Goal: Information Seeking & Learning: Find specific fact

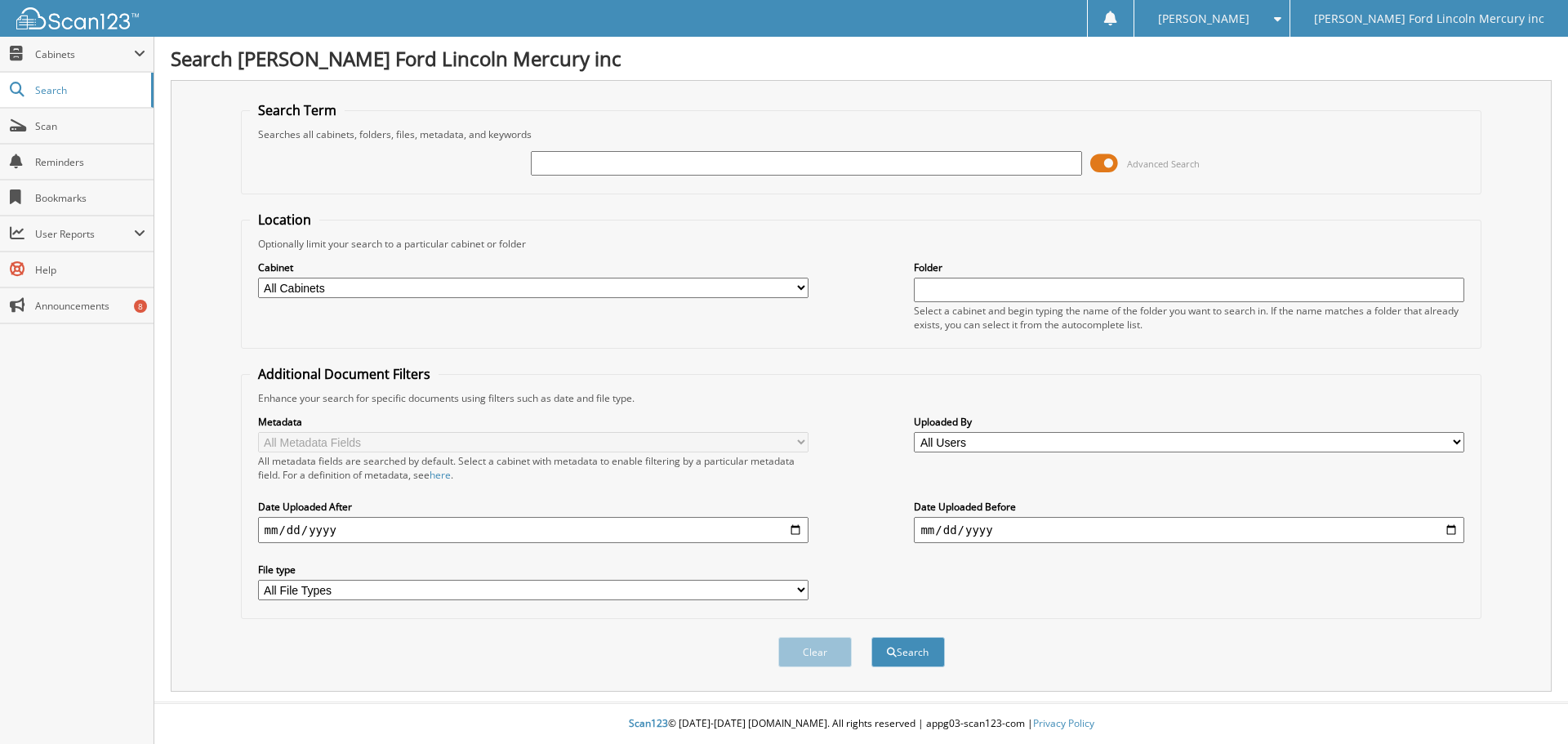
click at [688, 168] on input "text" at bounding box center [806, 163] width 551 height 24
type input "42117"
click at [871, 637] on button "Search" at bounding box center [908, 652] width 73 height 30
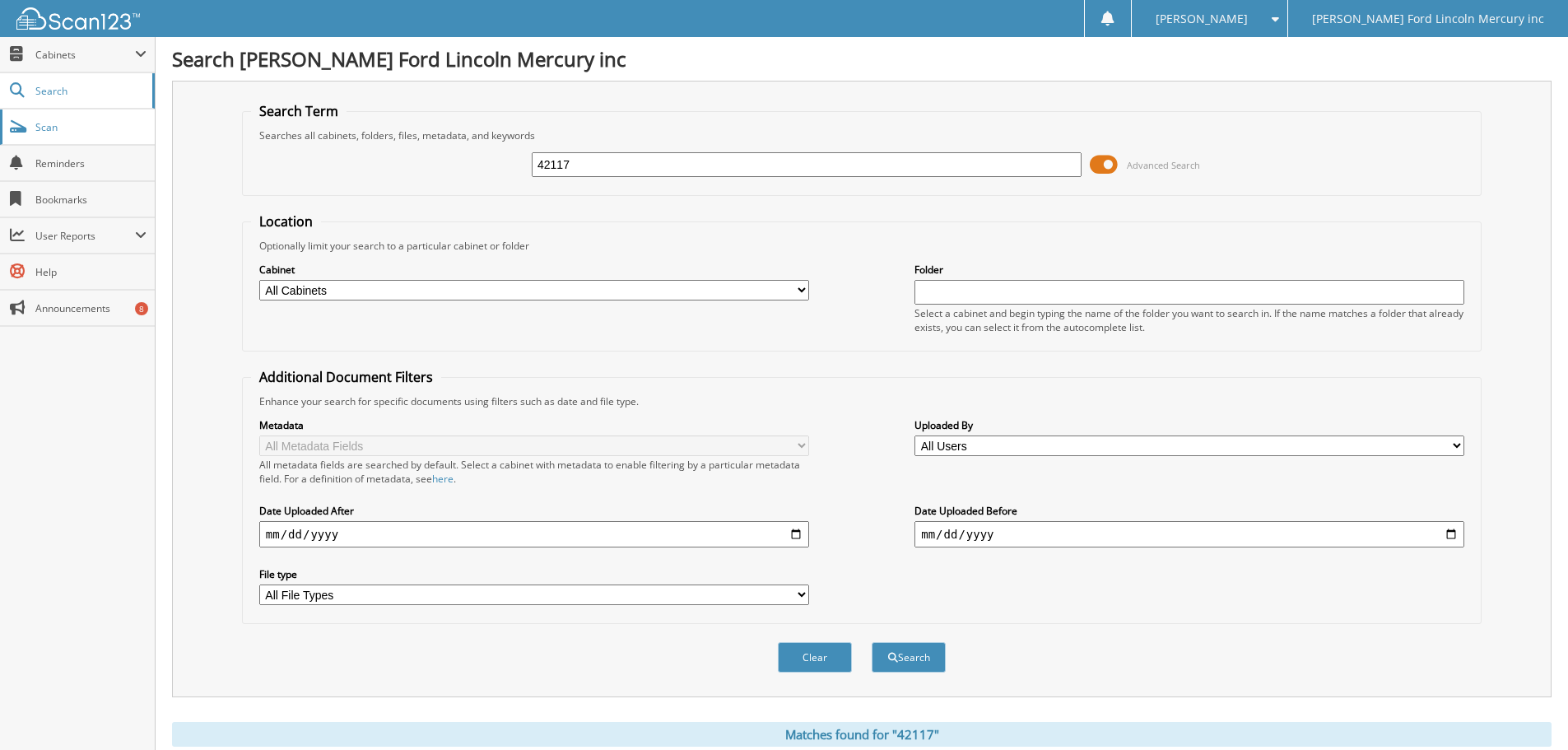
click at [37, 126] on span "Scan" at bounding box center [91, 128] width 111 height 14
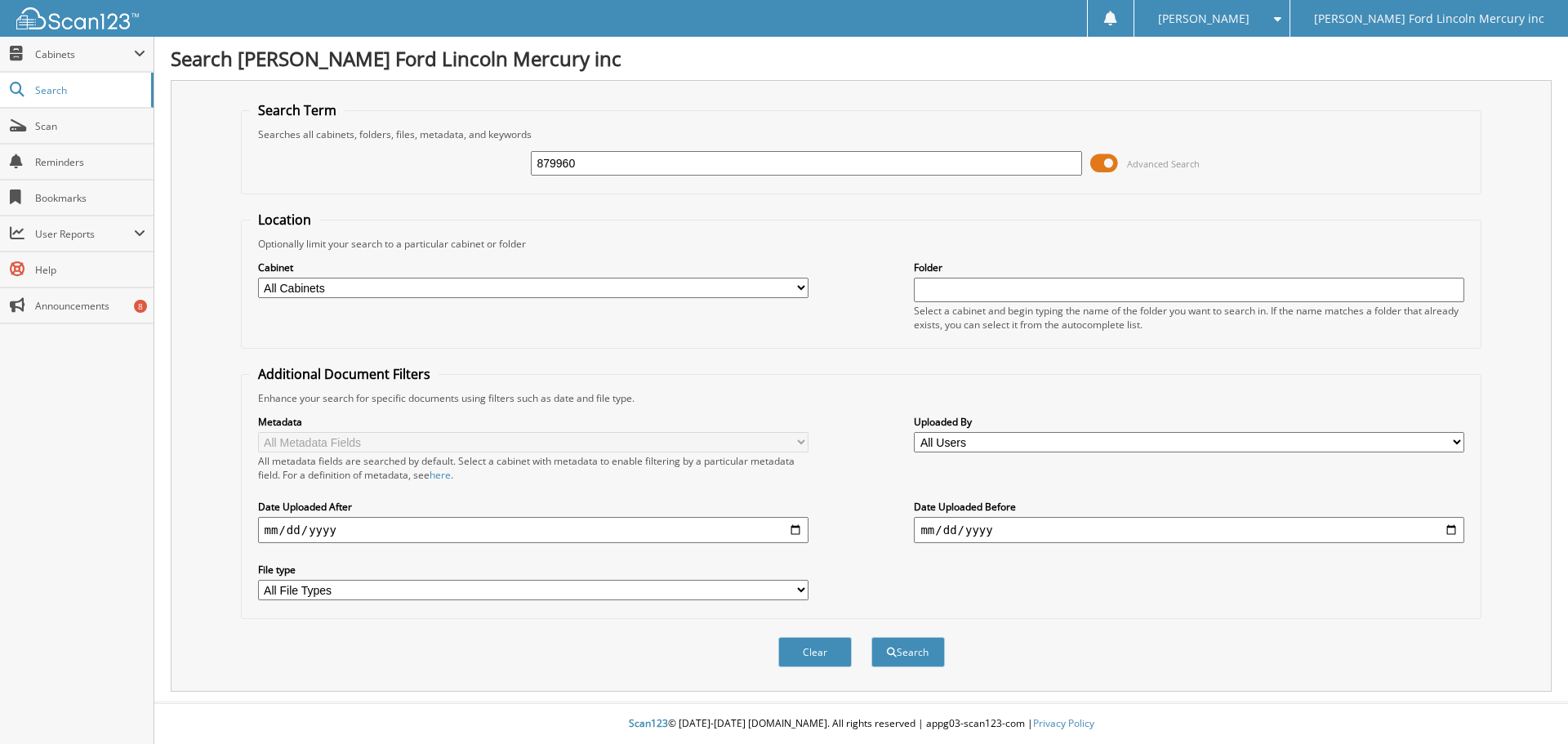
type input "879960"
drag, startPoint x: 656, startPoint y: 177, endPoint x: 564, endPoint y: 173, distance: 92.1
click at [564, 173] on div "879960 Advanced Search" at bounding box center [861, 163] width 1223 height 44
drag, startPoint x: 614, startPoint y: 161, endPoint x: 407, endPoint y: 171, distance: 207.2
click at [407, 171] on div "879960 Advanced Search" at bounding box center [861, 163] width 1223 height 44
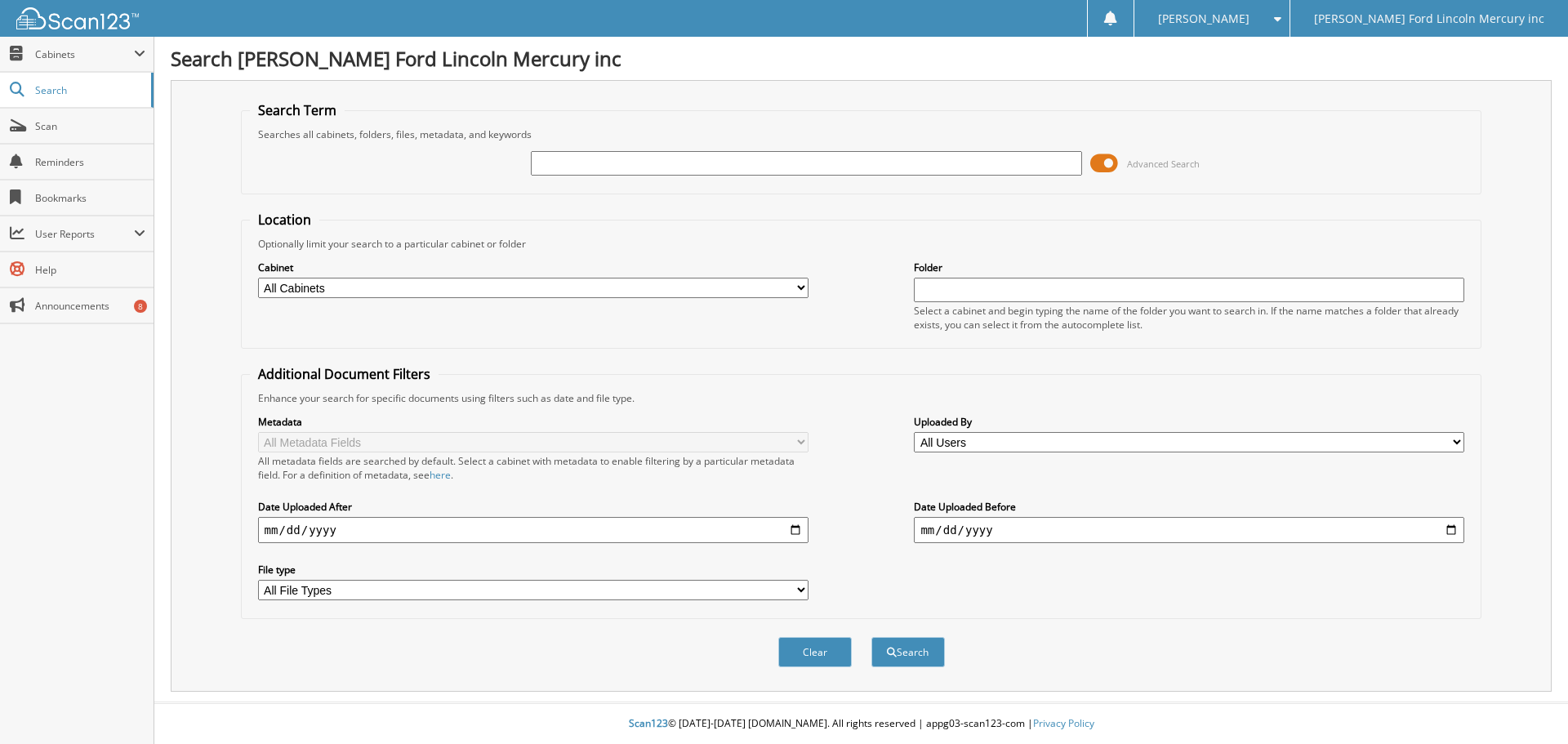
paste input "1FT8W2BT4SED88943"
type input "1FT8W2BT4SED88943"
click at [871, 637] on button "Search" at bounding box center [908, 652] width 73 height 30
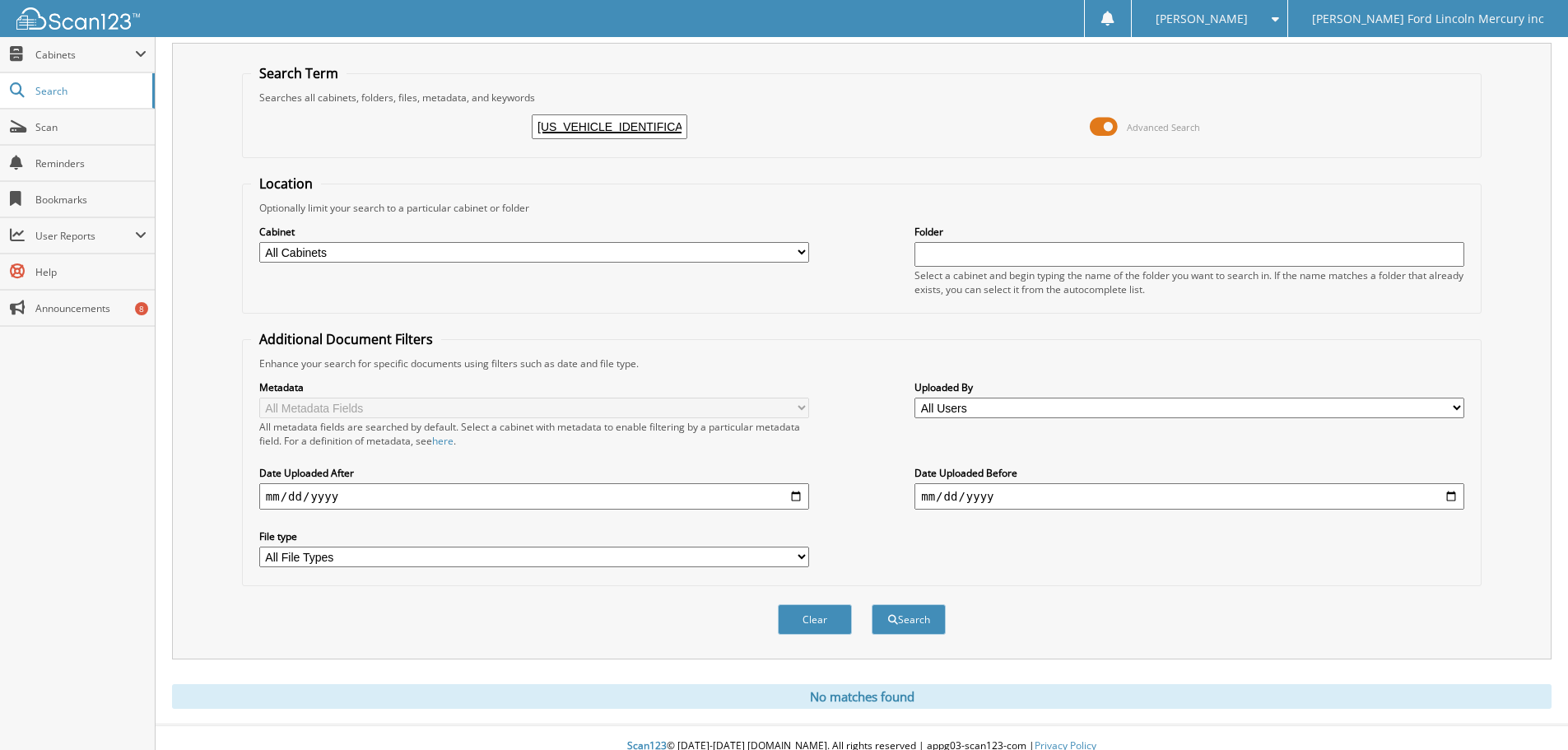
scroll to position [55, 0]
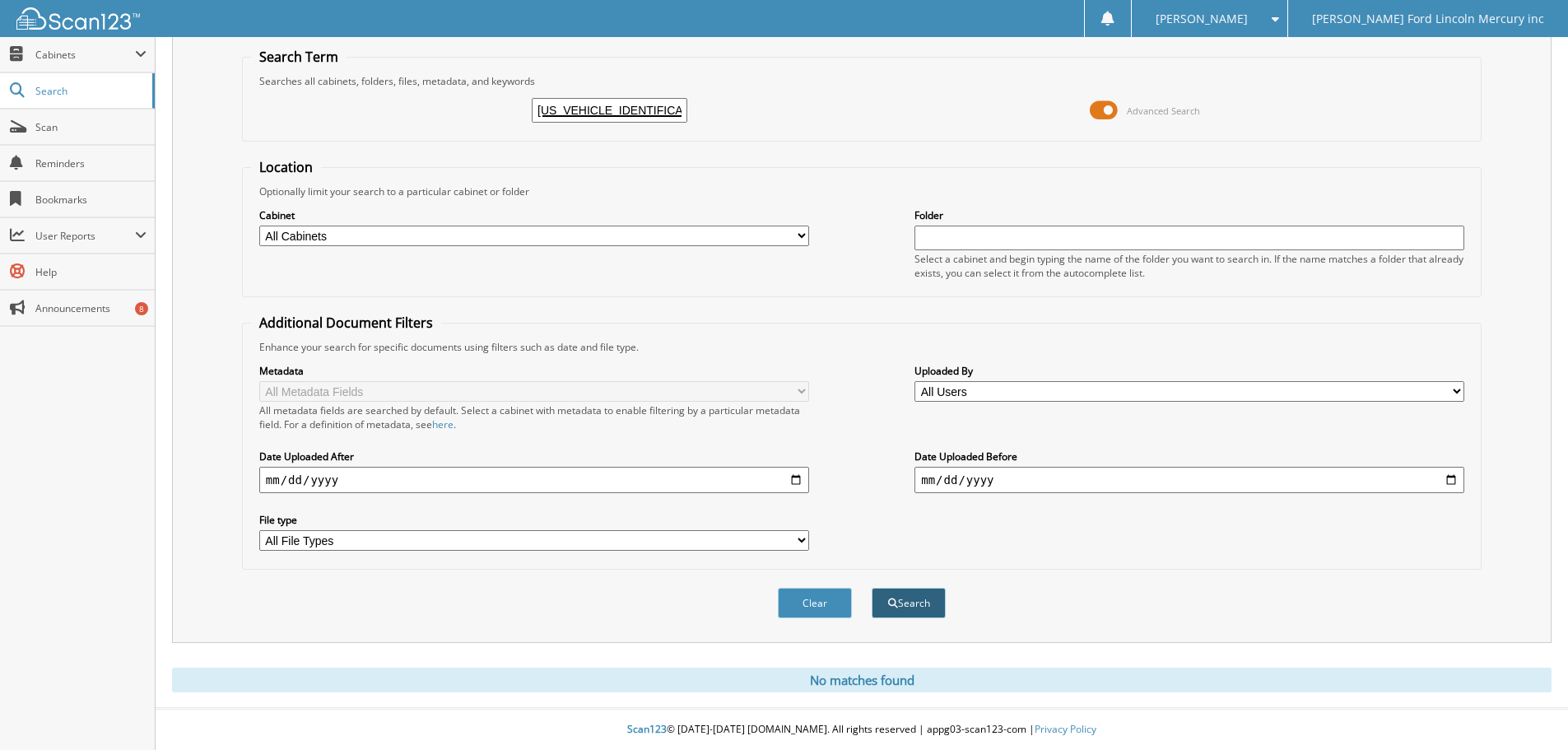
click at [902, 607] on button "Search" at bounding box center [909, 603] width 74 height 31
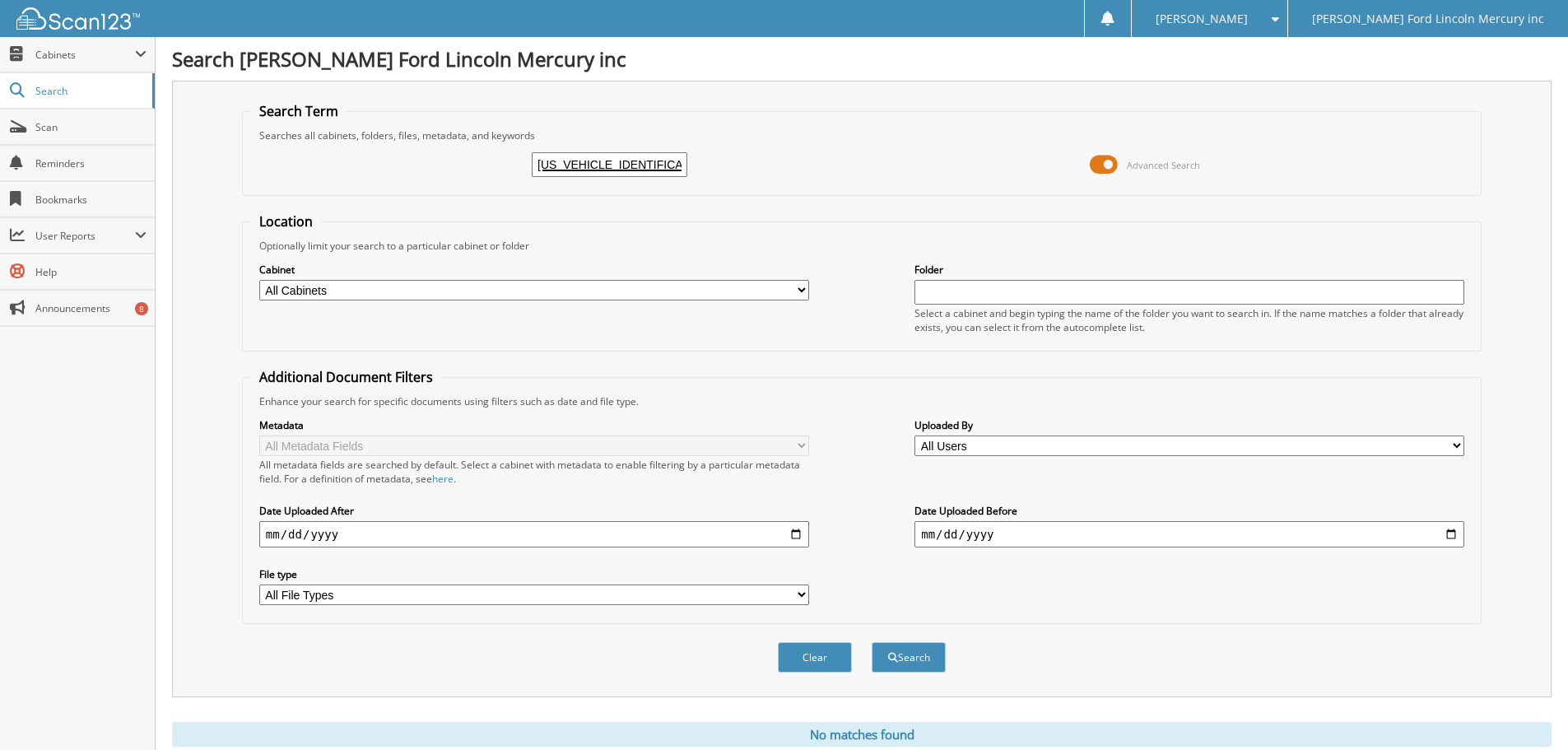
click at [567, 289] on select "All Cabinets CAR DEALS EASY CARE SERVICE CONTRACTS SERVICE RO SERVICE RO 2021 V…" at bounding box center [534, 290] width 550 height 21
click at [882, 529] on div "Metadata All Metadata Fields All metadata fields are searched by default. Selec…" at bounding box center [862, 512] width 1221 height 207
click at [913, 648] on button "Search" at bounding box center [909, 657] width 74 height 31
drag, startPoint x: 661, startPoint y: 162, endPoint x: 459, endPoint y: 183, distance: 203.1
click at [459, 183] on div "1FT8W2BT4SED88943 Advanced Search" at bounding box center [862, 164] width 1221 height 44
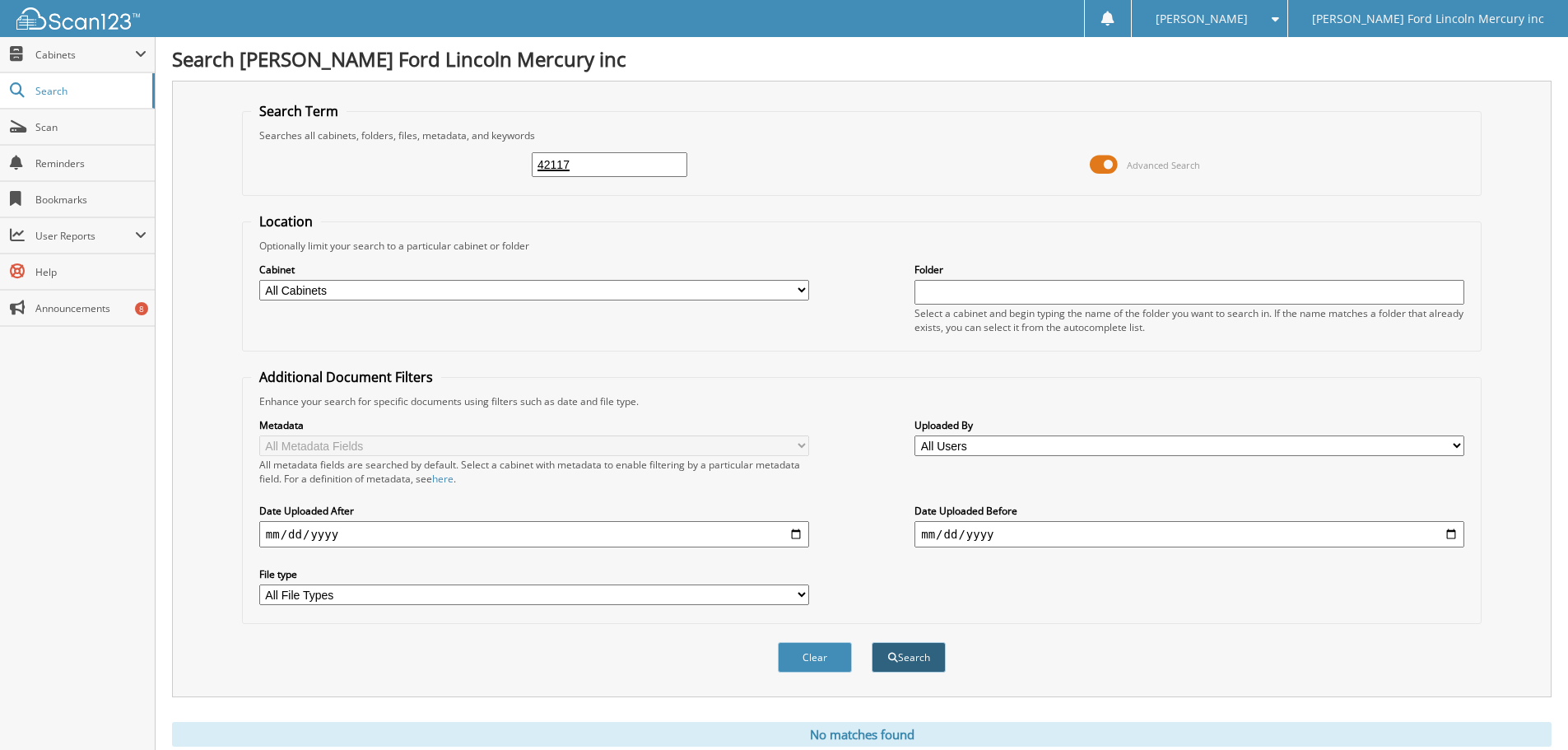
type input "42117"
click at [917, 664] on button "Search" at bounding box center [909, 657] width 74 height 31
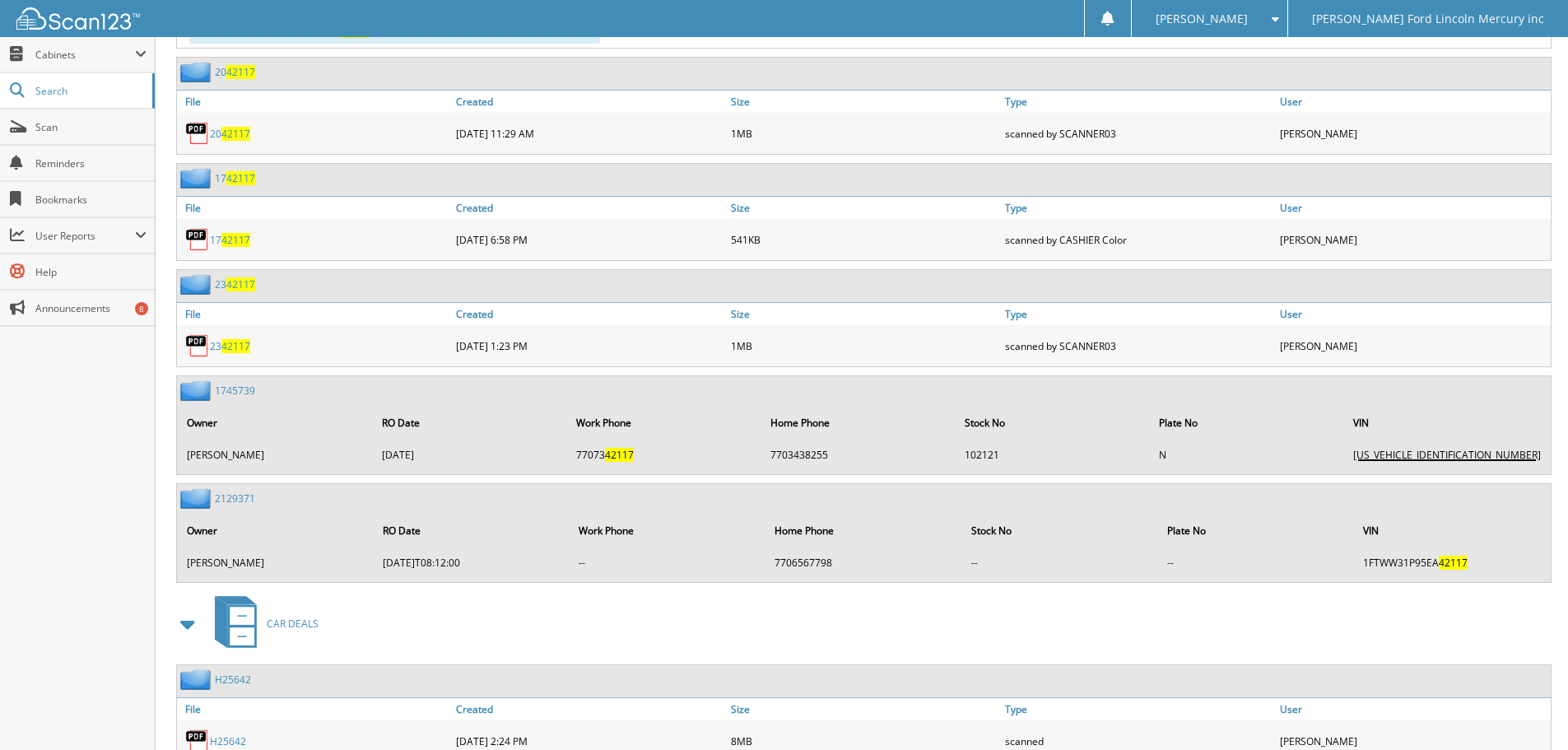
scroll to position [1090, 0]
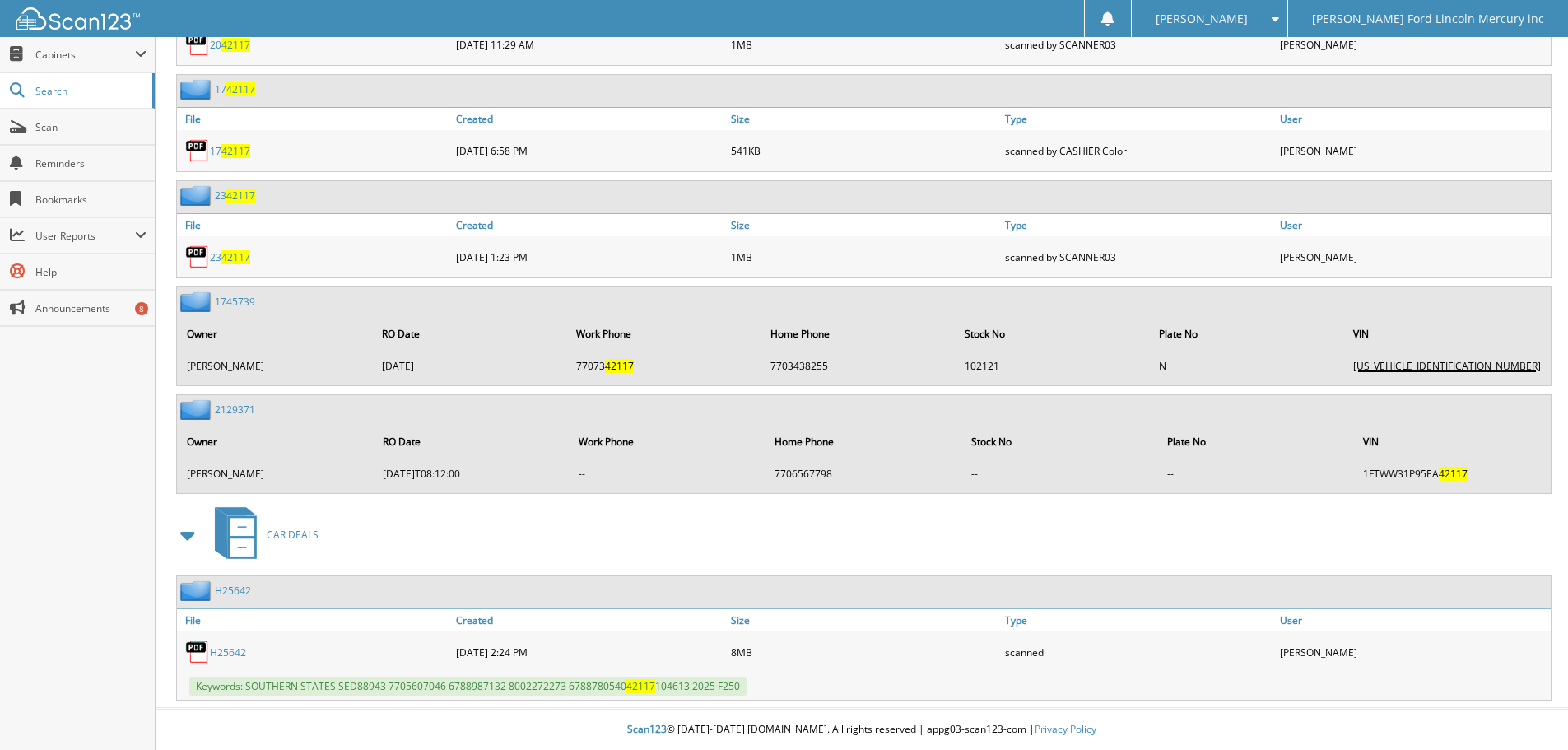
click at [232, 657] on link "H25642" at bounding box center [228, 653] width 36 height 14
click at [241, 656] on link "H25642" at bounding box center [228, 653] width 36 height 14
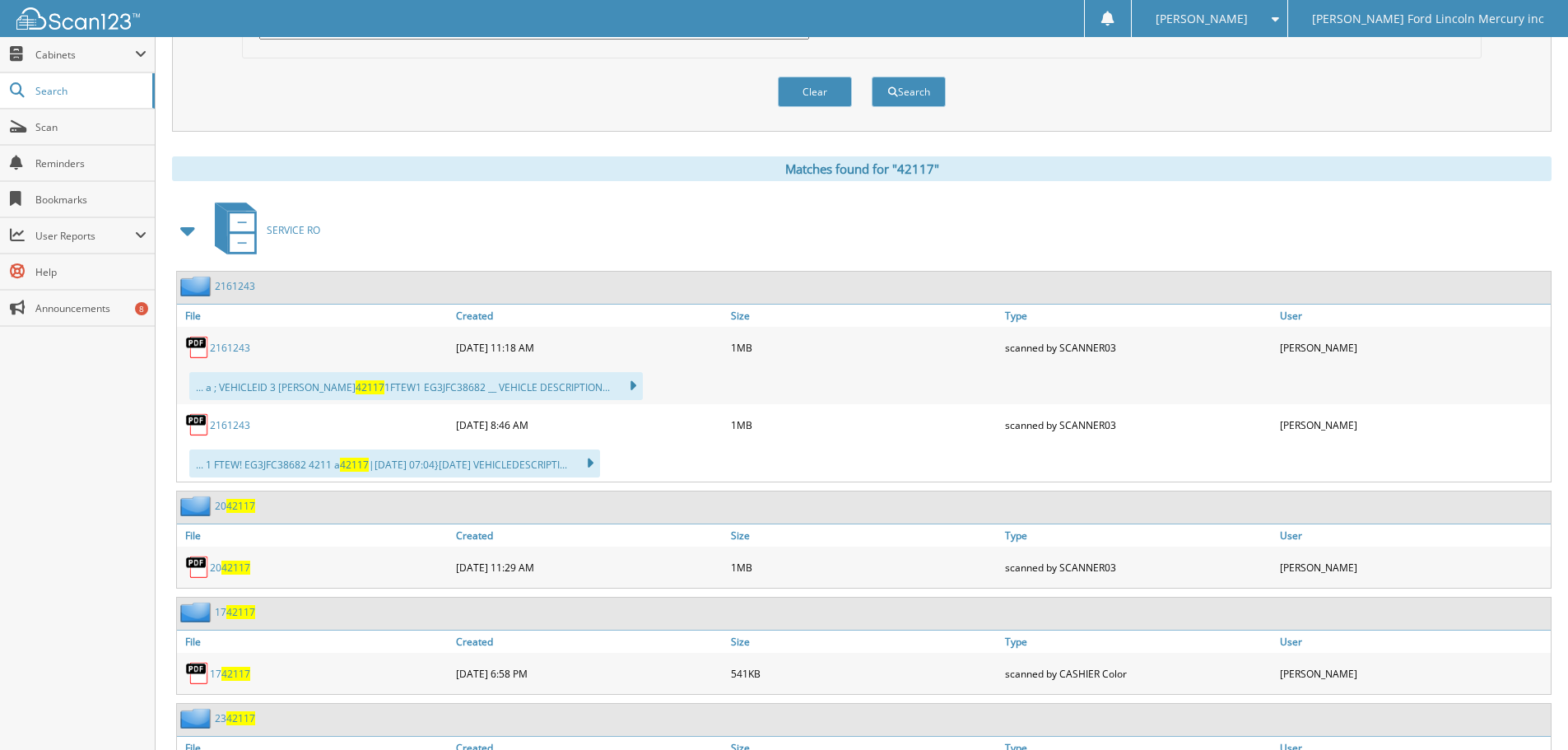
scroll to position [596, 0]
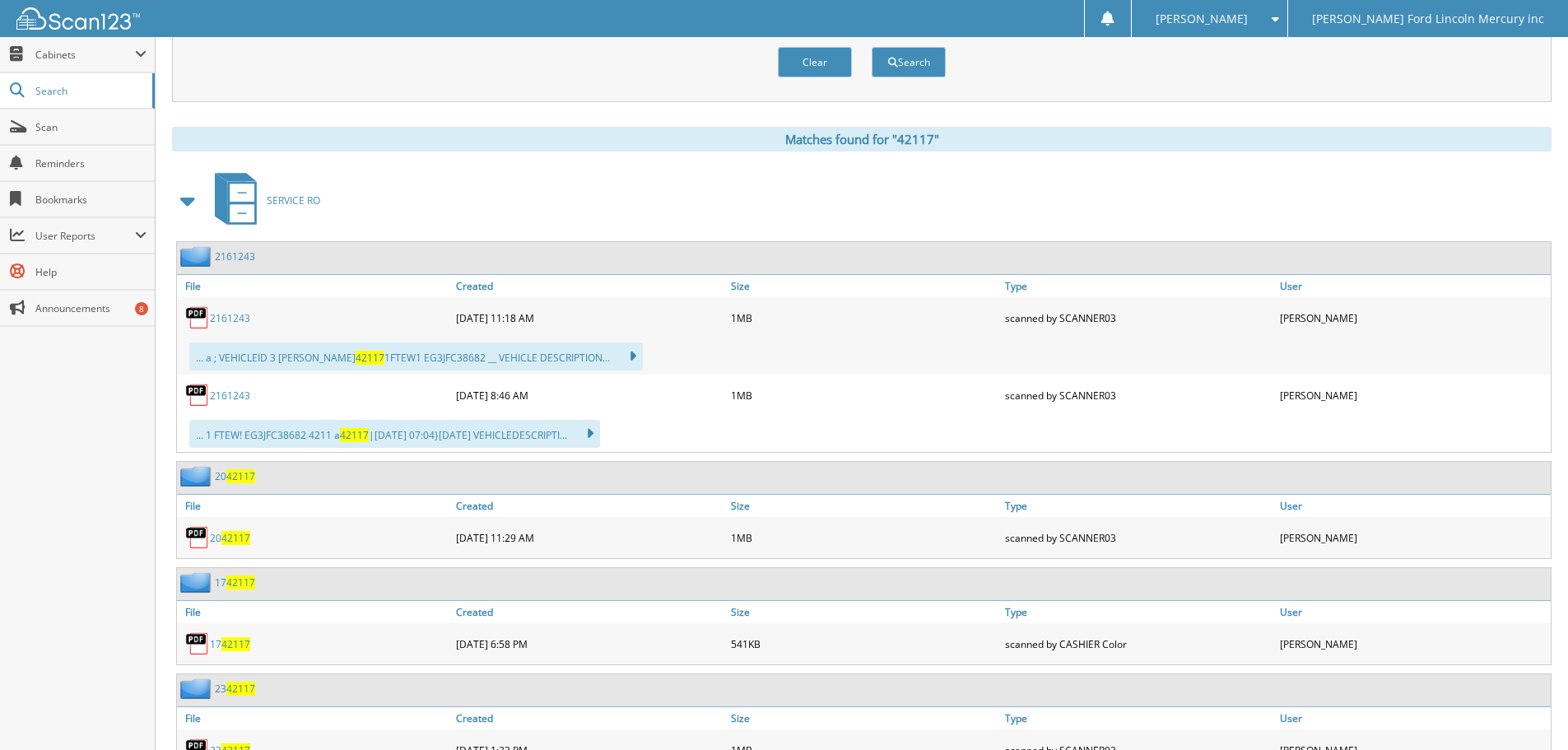
click at [235, 534] on span "42117" at bounding box center [236, 538] width 29 height 14
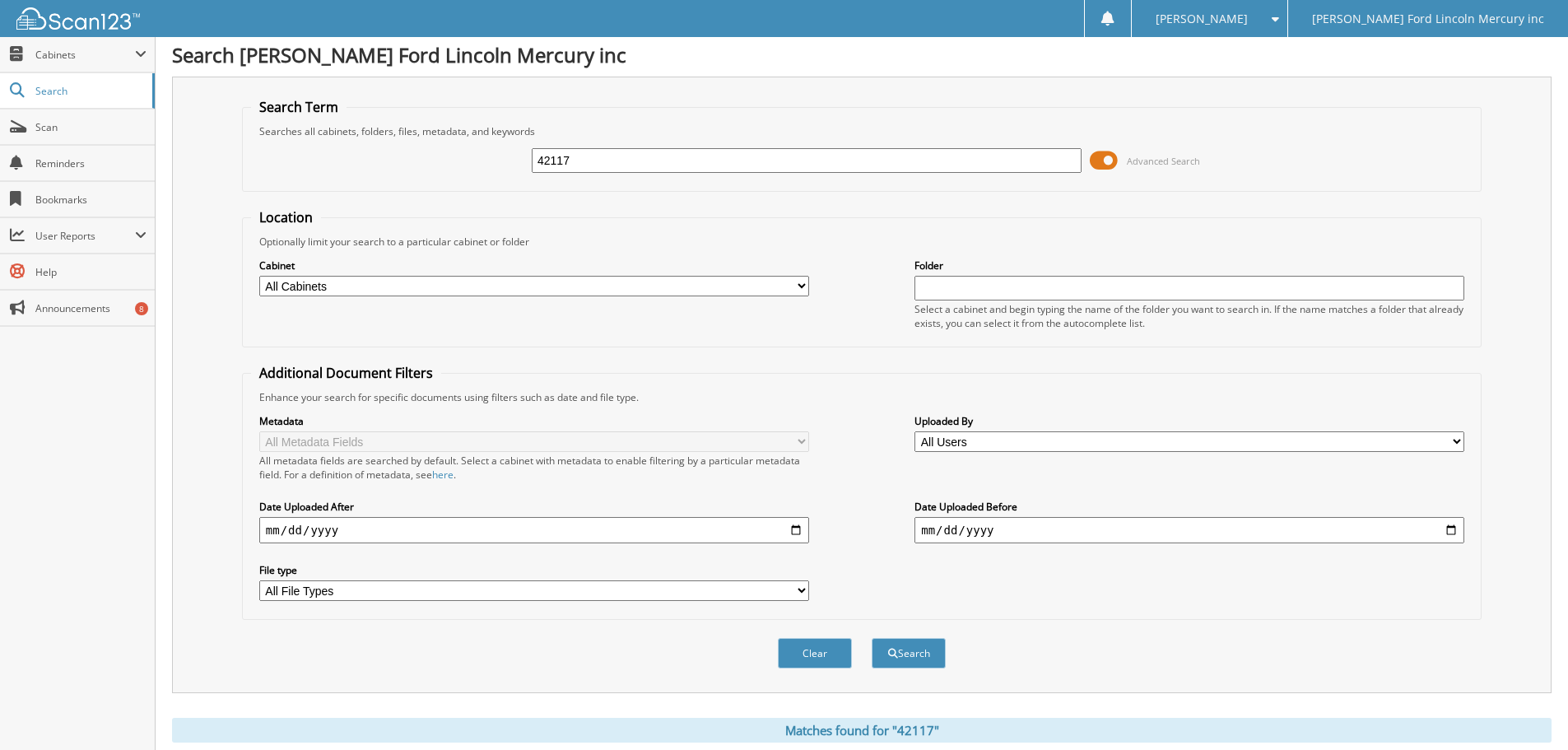
scroll to position [0, 0]
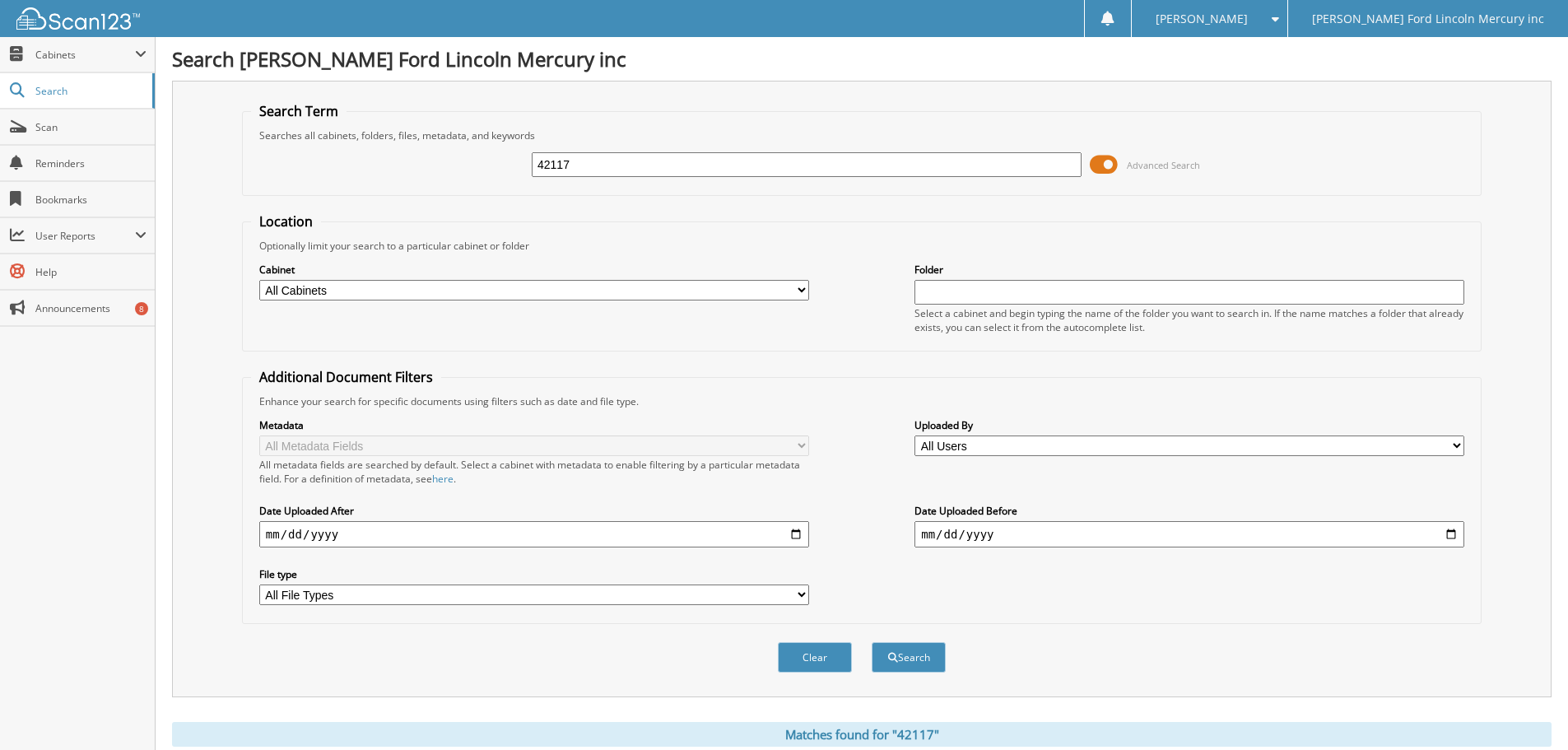
click at [727, 291] on select "All Cabinets CAR DEALS EASY CARE SERVICE CONTRACTS SERVICE RO SERVICE RO 2021 V…" at bounding box center [534, 290] width 550 height 21
click at [756, 239] on div "Optionally limit your search to a particular cabinet or folder" at bounding box center [862, 246] width 1221 height 14
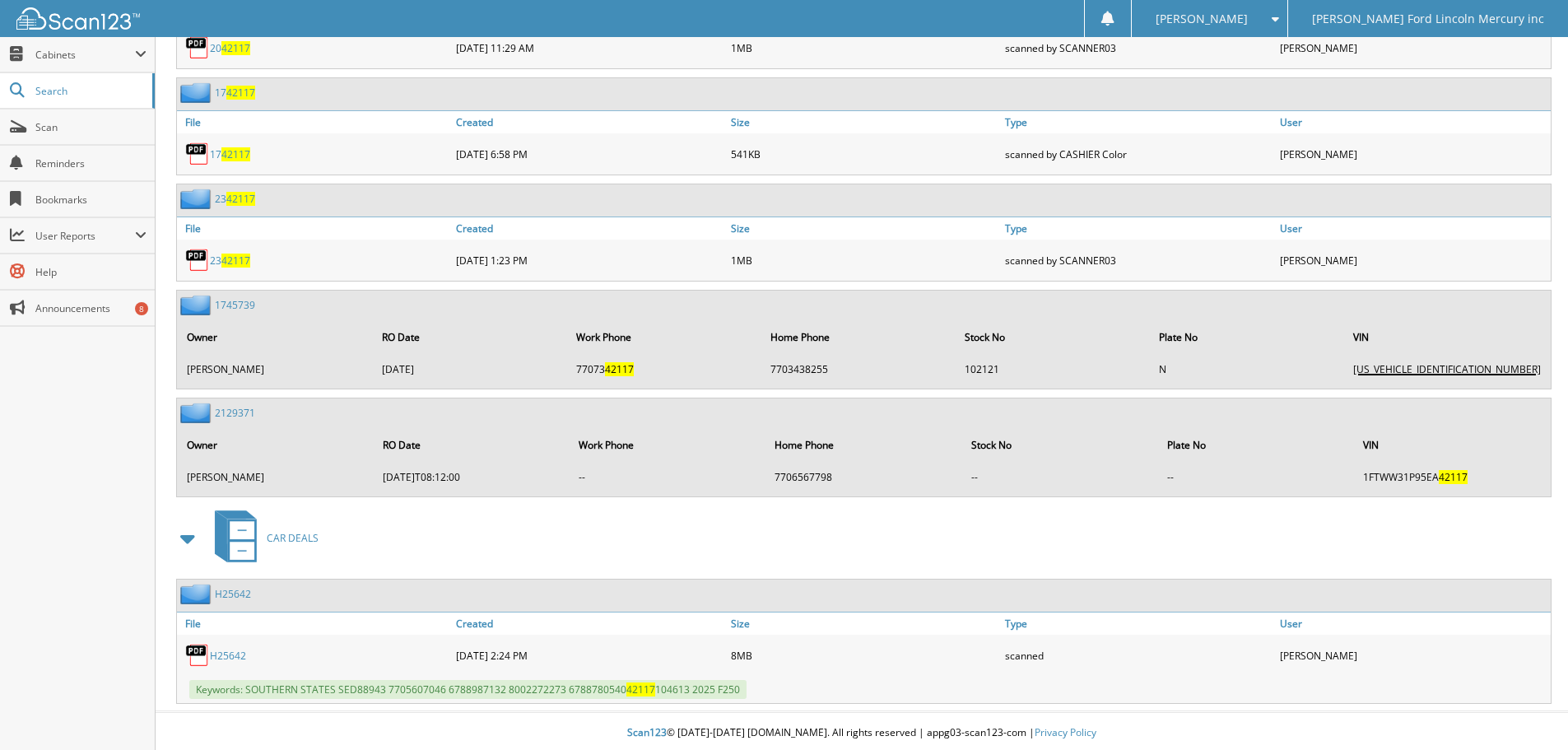
scroll to position [1090, 0]
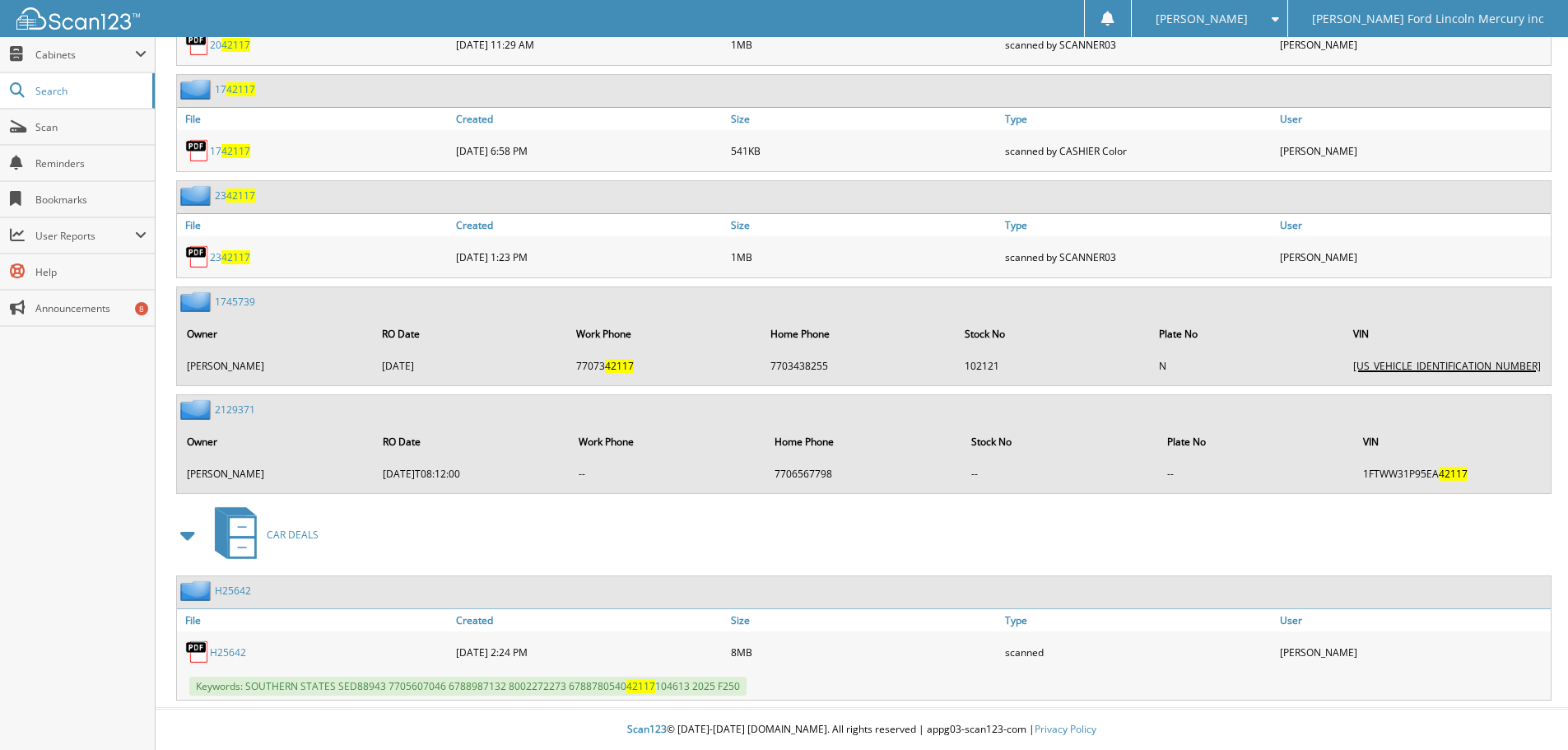
click at [231, 653] on link "H25642" at bounding box center [228, 653] width 36 height 14
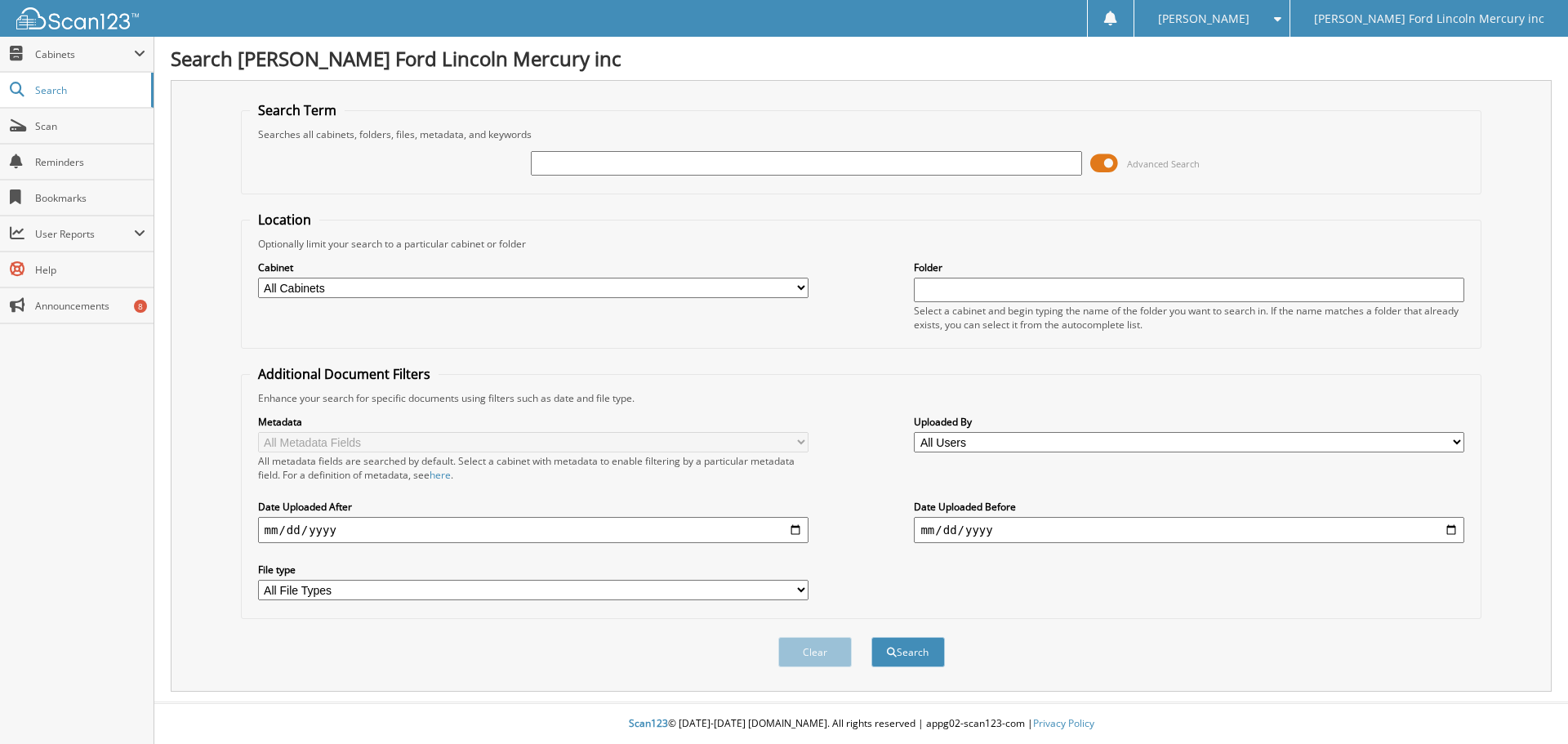
paste input "1FT8W2BT4SED88943"
type input "1FT8W2BT4SED88943"
click at [871, 637] on button "Search" at bounding box center [908, 652] width 73 height 30
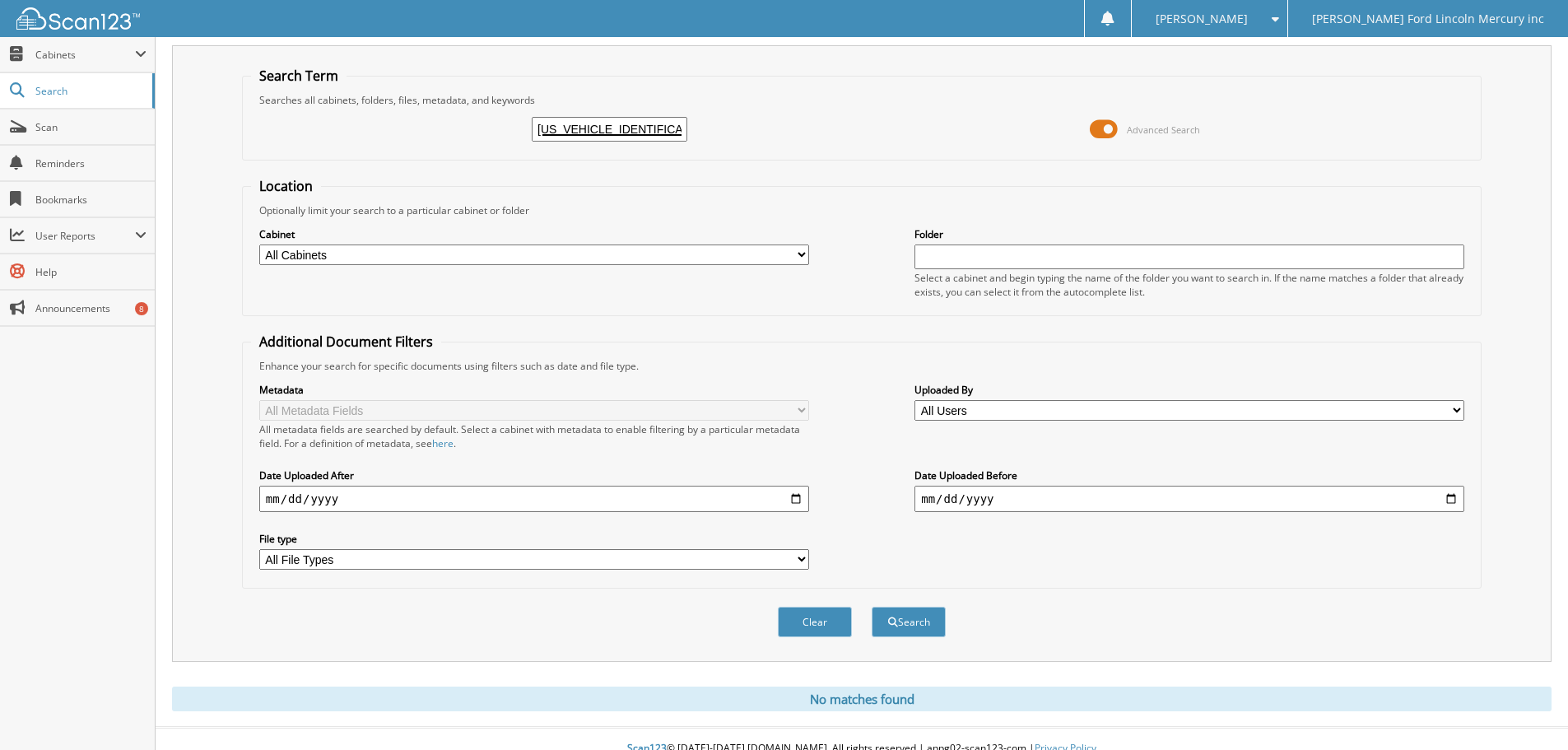
scroll to position [55, 0]
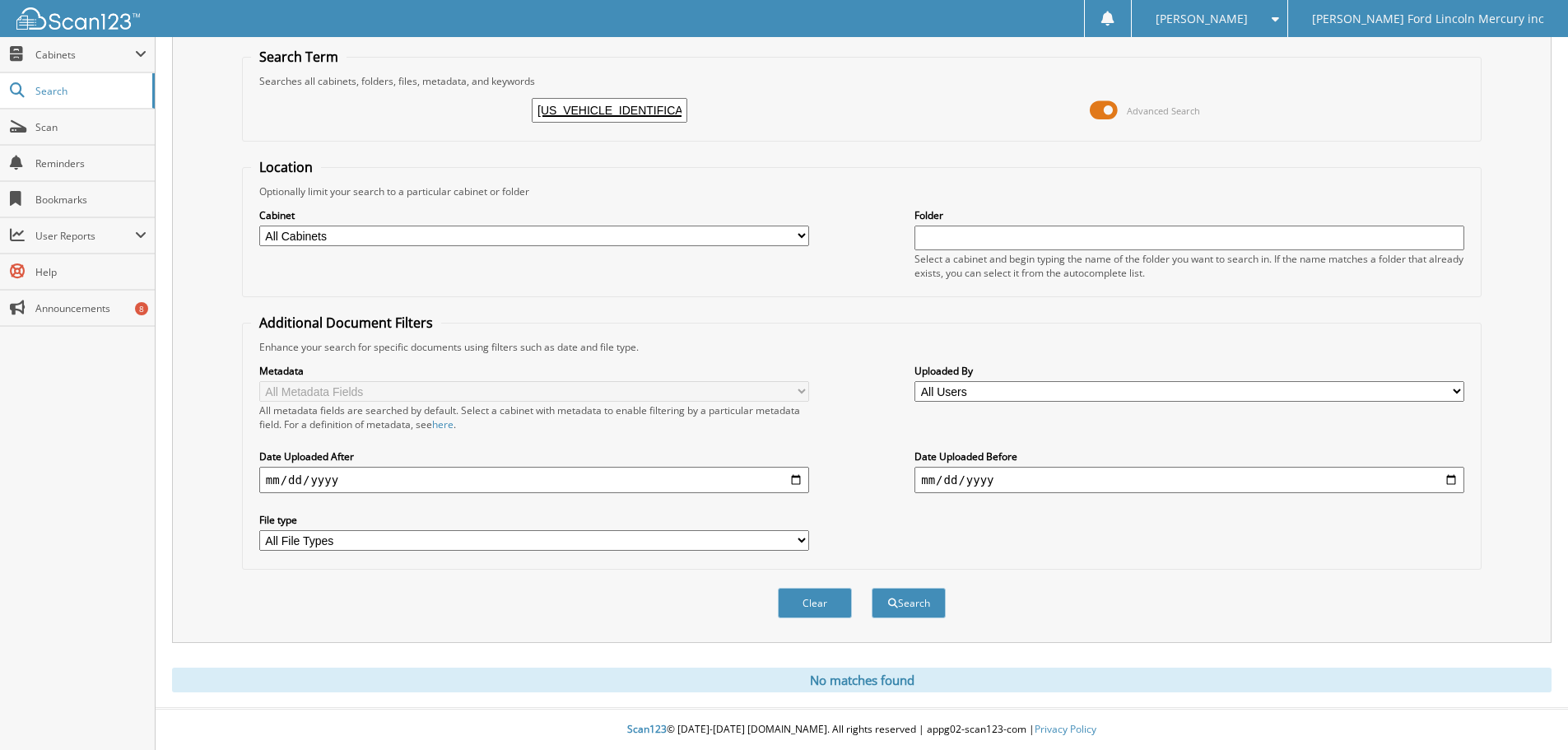
drag, startPoint x: 679, startPoint y: 117, endPoint x: 397, endPoint y: 98, distance: 282.6
click at [417, 101] on div "[US_VEHICLE_IDENTIFICATION_NUMBER] Advanced Search" at bounding box center [862, 110] width 1221 height 44
paste input "H25642"
type input "H25642"
click at [918, 613] on button "Search" at bounding box center [909, 603] width 74 height 31
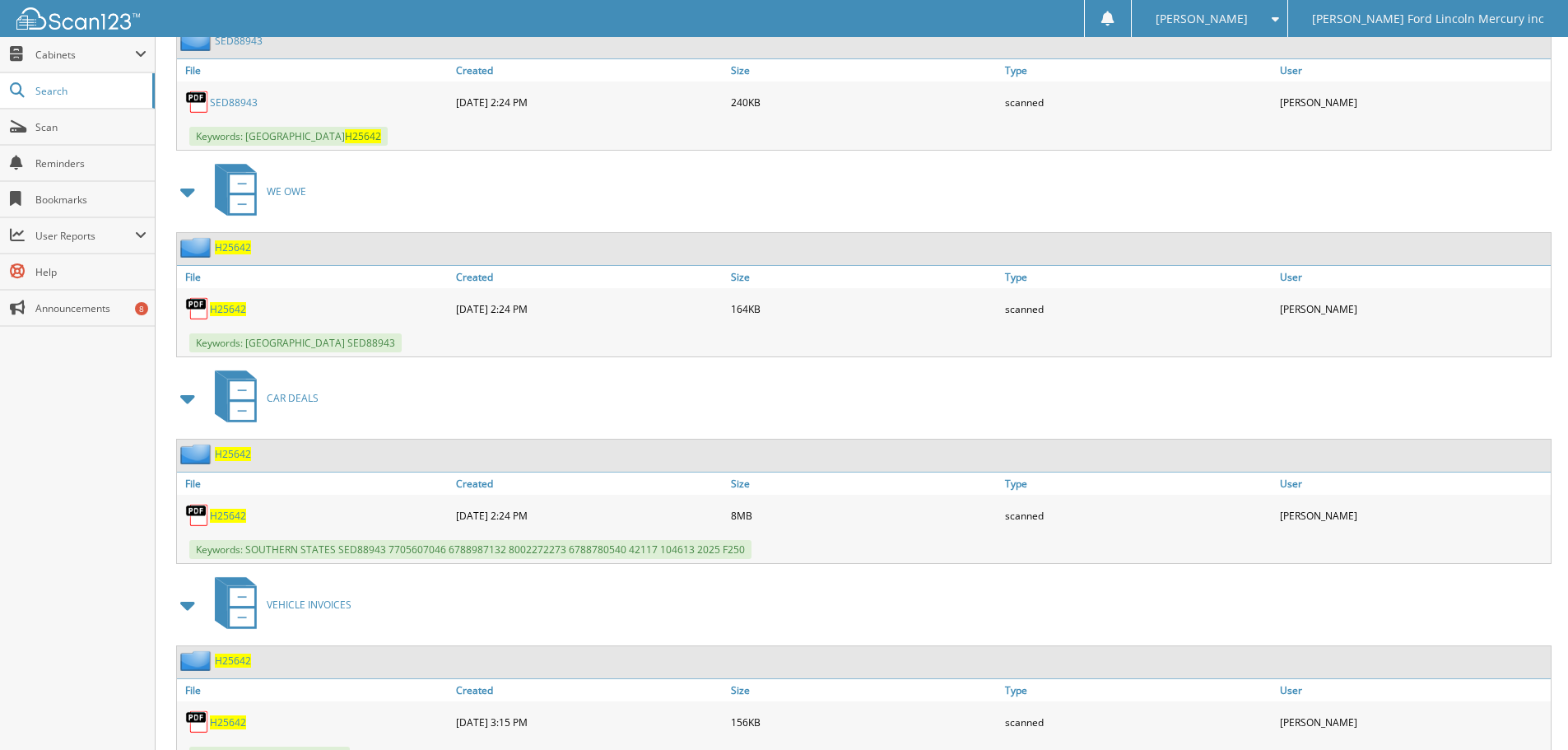
scroll to position [882, 0]
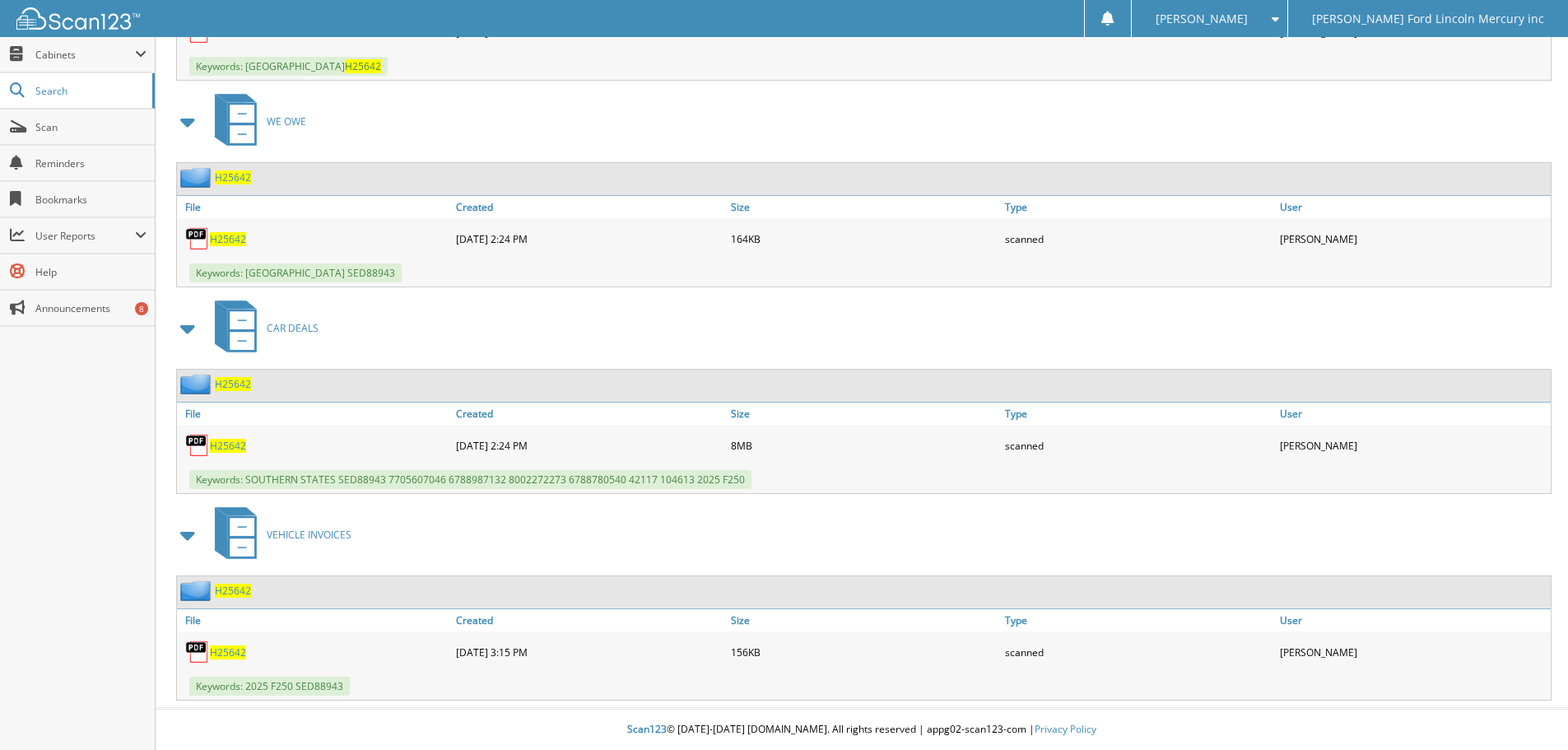
click at [233, 239] on span "H25642" at bounding box center [228, 239] width 36 height 14
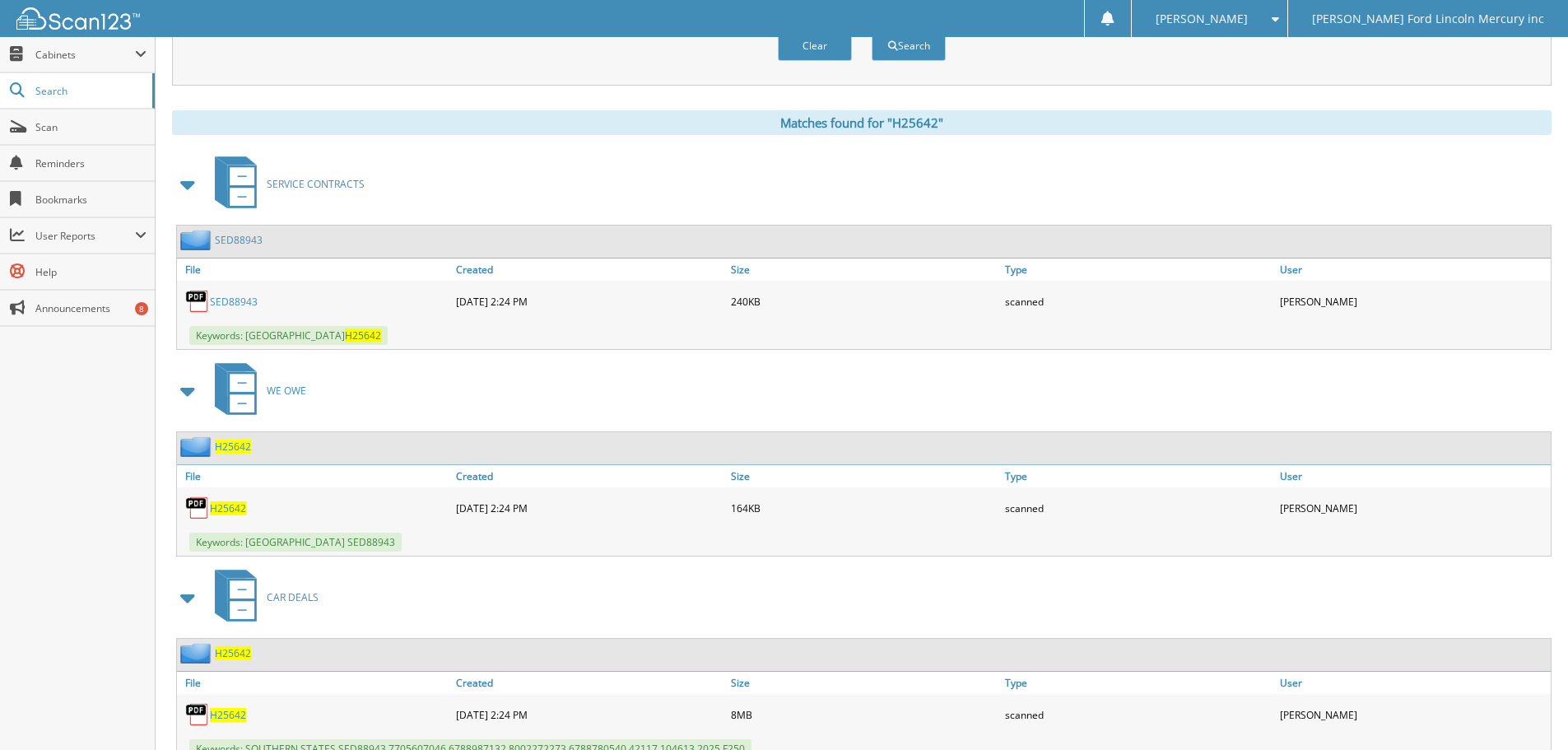
scroll to position [552, 0]
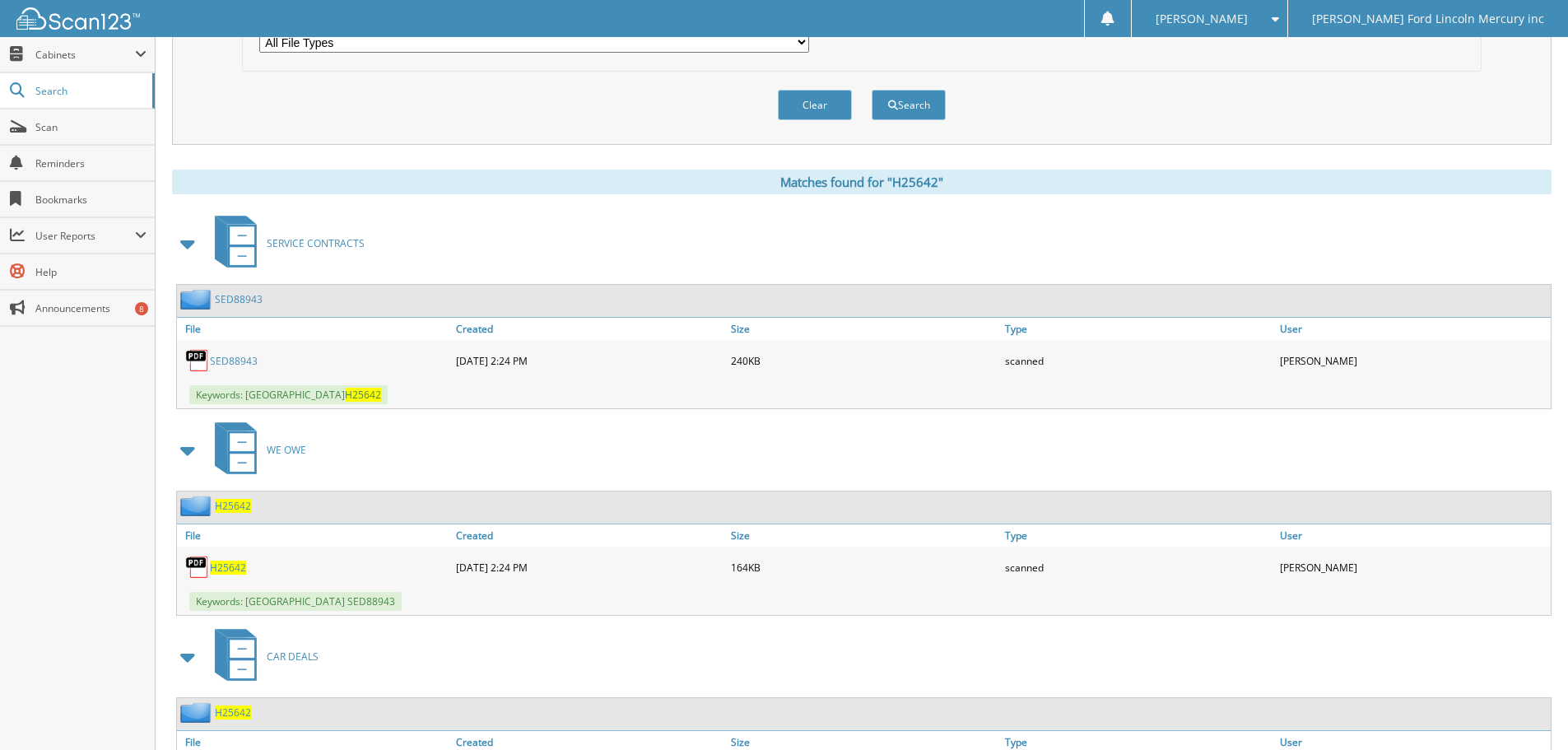
click at [233, 359] on link "SED88943" at bounding box center [233, 361] width 48 height 14
click at [226, 361] on link "SED88943" at bounding box center [233, 361] width 48 height 14
click at [232, 361] on link "SED88943" at bounding box center [233, 361] width 48 height 14
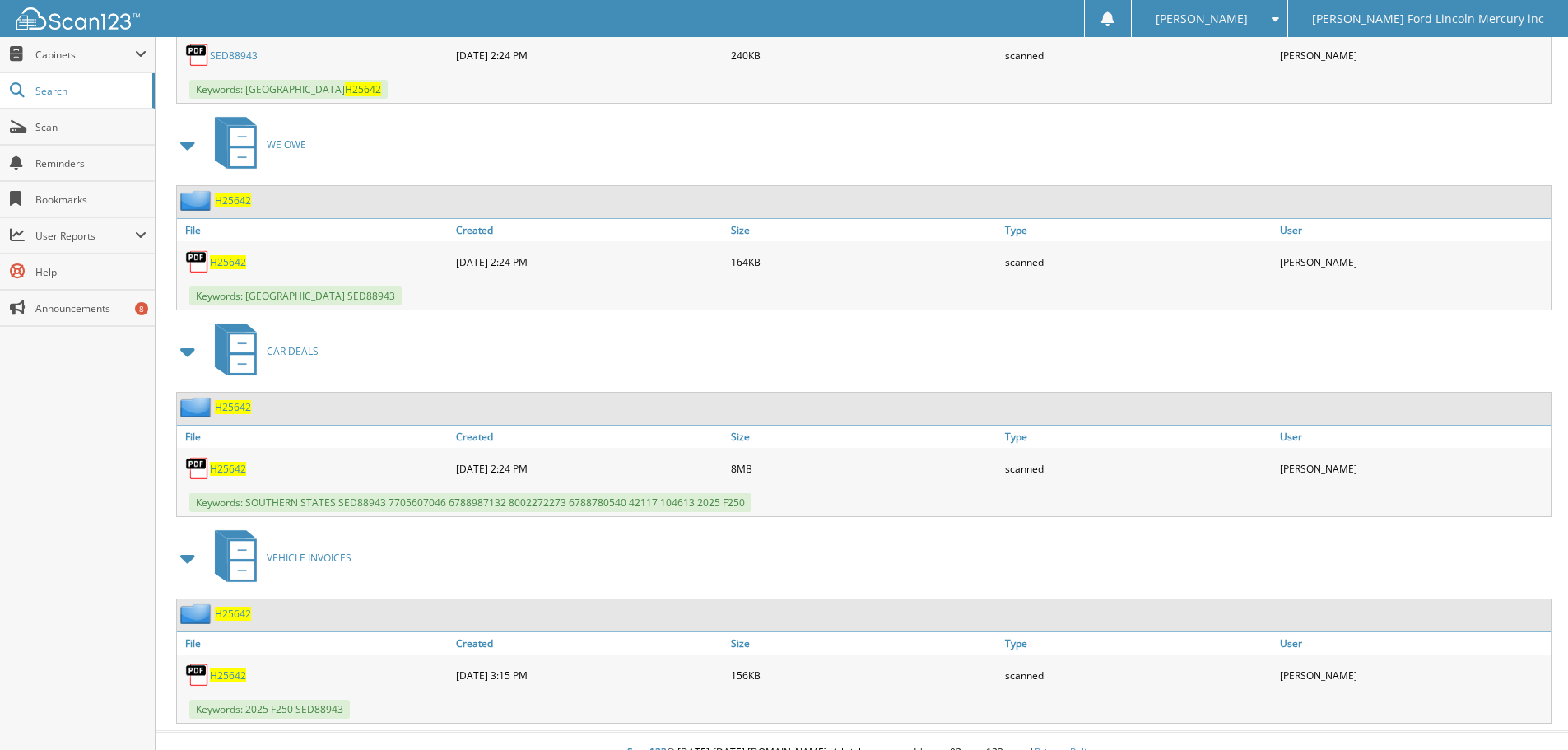
scroll to position [882, 0]
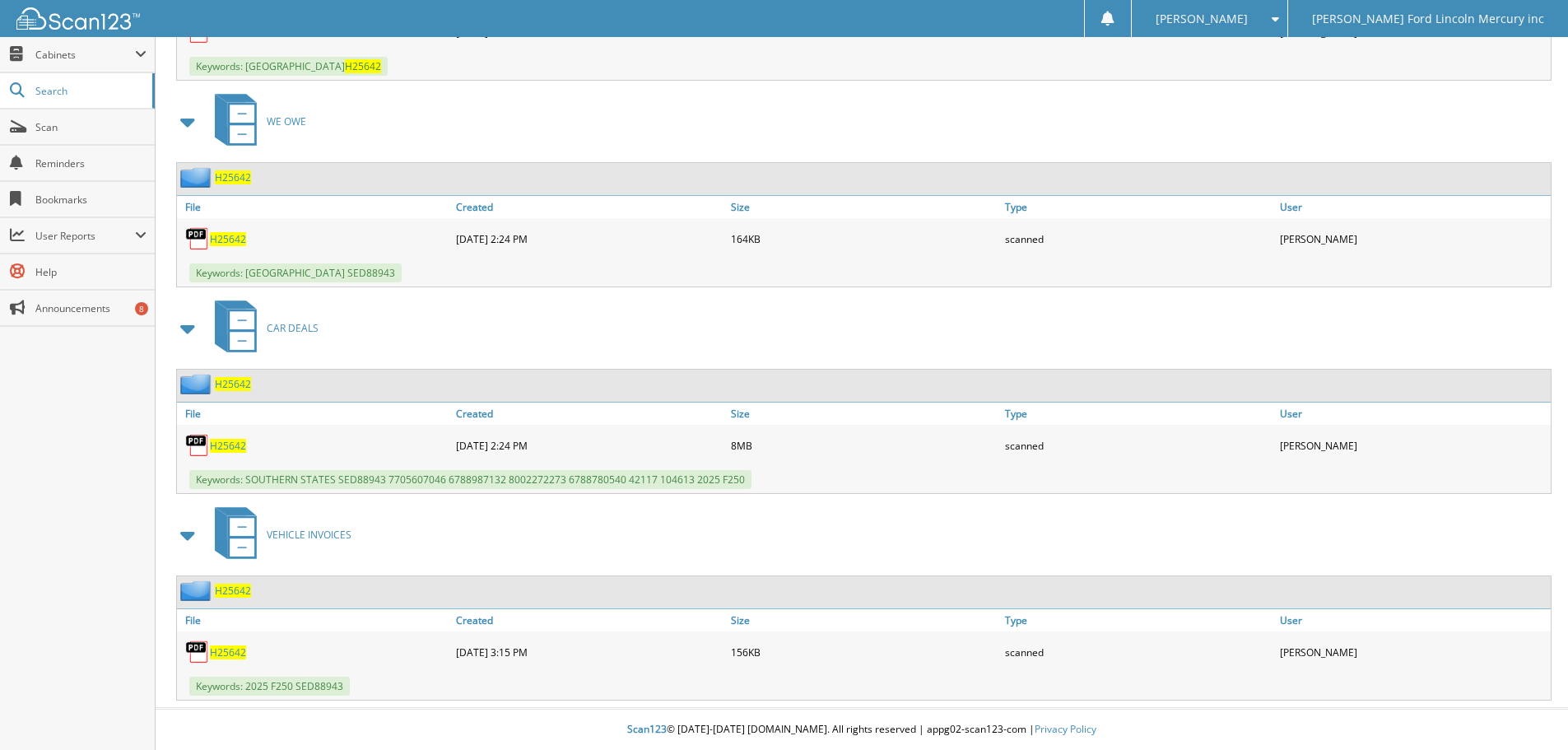
click at [227, 650] on span "H25642" at bounding box center [228, 653] width 36 height 14
click at [232, 446] on span "H25642" at bounding box center [228, 446] width 36 height 14
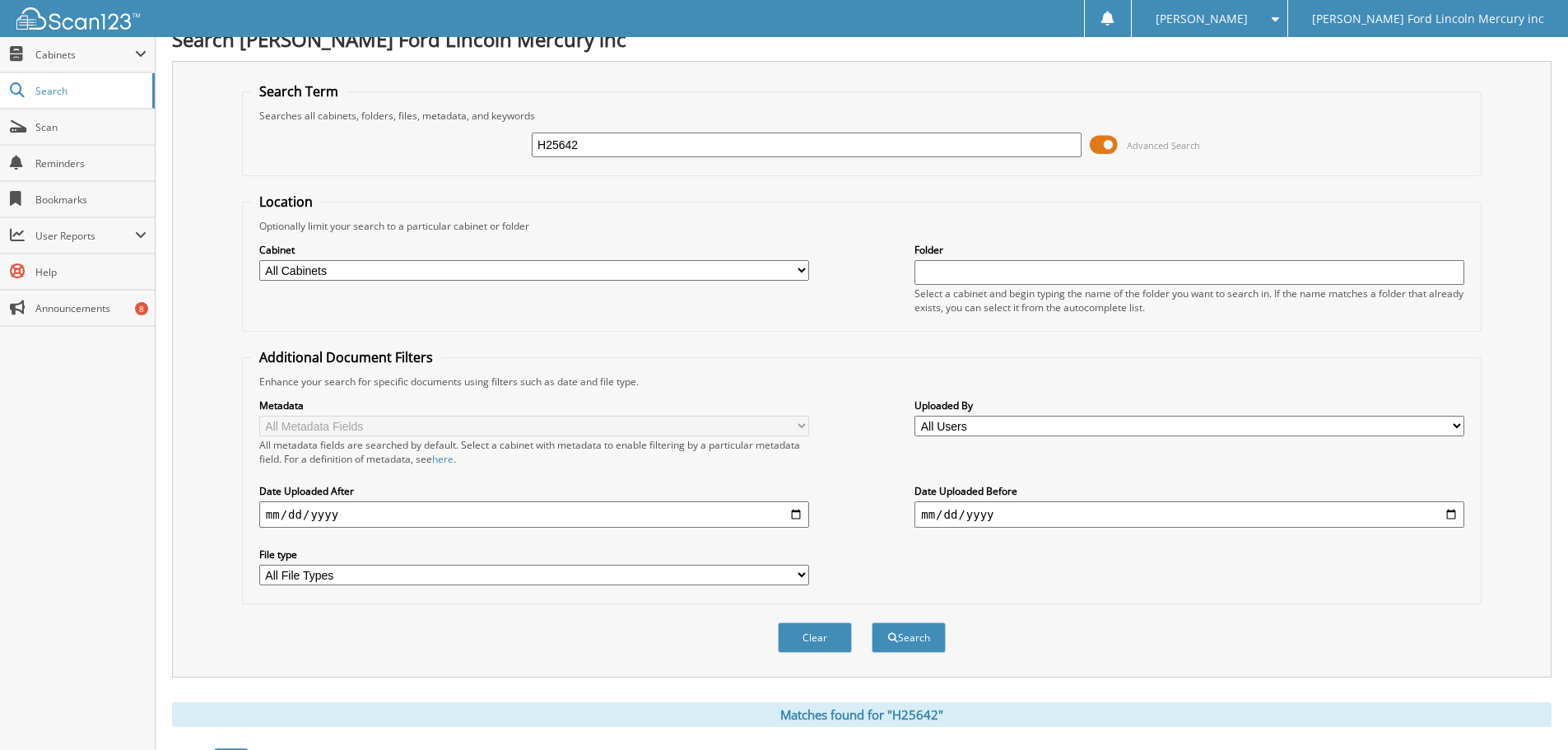
scroll to position [0, 0]
